Goal: Task Accomplishment & Management: Use online tool/utility

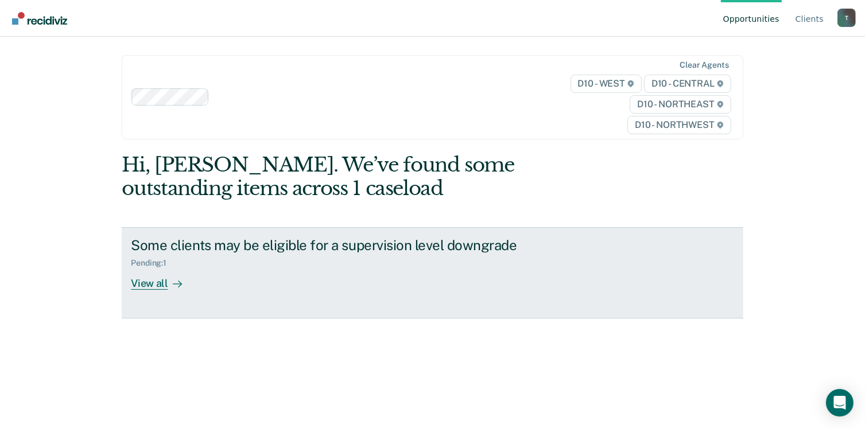
click at [146, 287] on div "View all" at bounding box center [163, 279] width 64 height 22
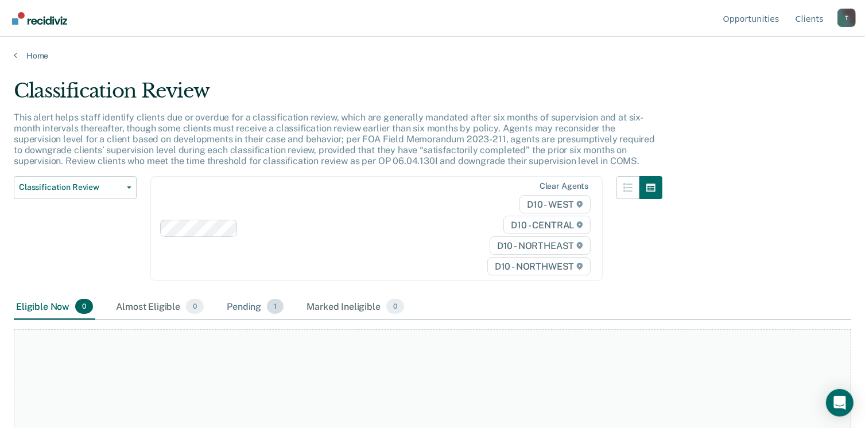
click at [246, 305] on div "Pending 1" at bounding box center [255, 307] width 61 height 25
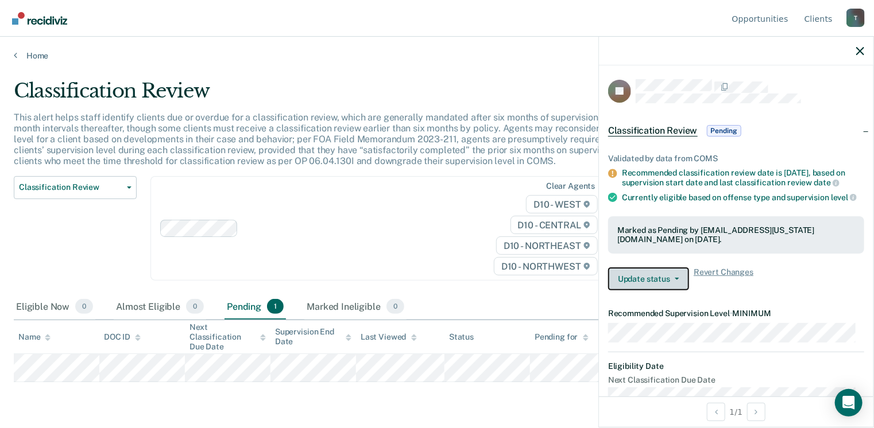
click at [682, 277] on button "Update status" at bounding box center [648, 279] width 81 height 23
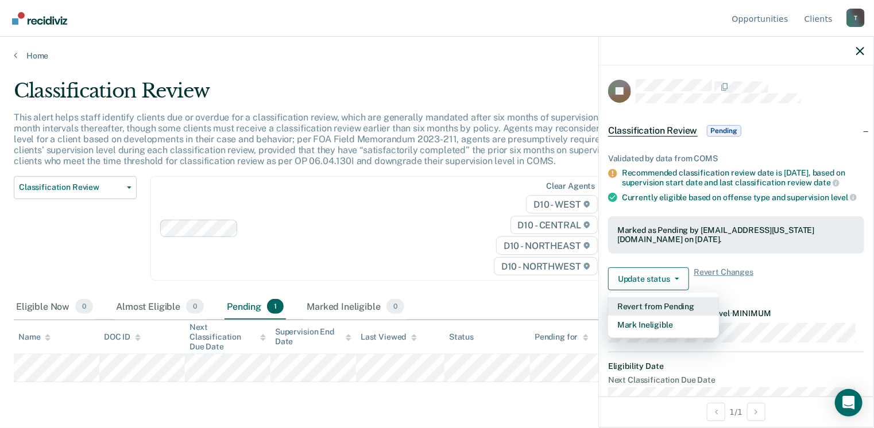
click at [680, 303] on button "Revert from Pending" at bounding box center [663, 306] width 111 height 18
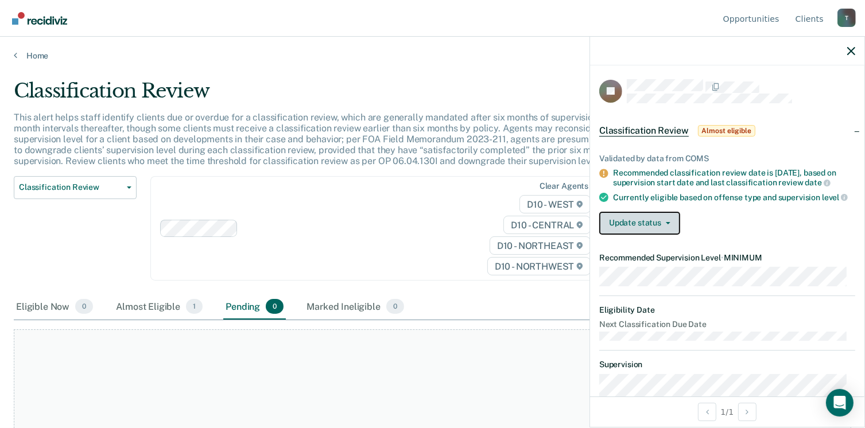
click at [670, 225] on icon "button" at bounding box center [668, 223] width 5 height 2
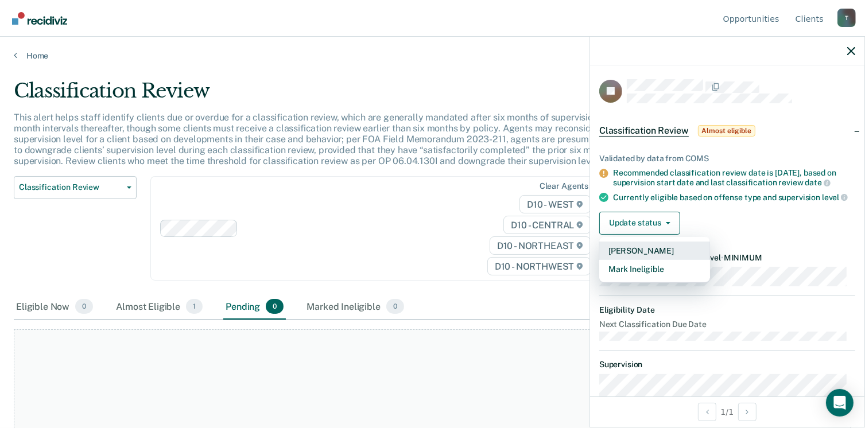
click at [643, 256] on button "[PERSON_NAME]" at bounding box center [655, 251] width 111 height 18
